Goal: Task Accomplishment & Management: Manage account settings

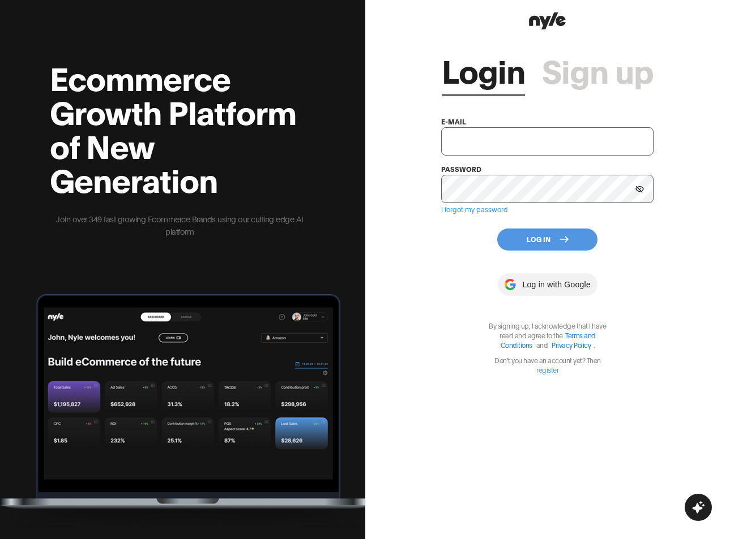
type input "[EMAIL_ADDRESS][PERSON_NAME]"
click at [549, 236] on button "Log In" at bounding box center [547, 240] width 100 height 22
